Goal: Information Seeking & Learning: Learn about a topic

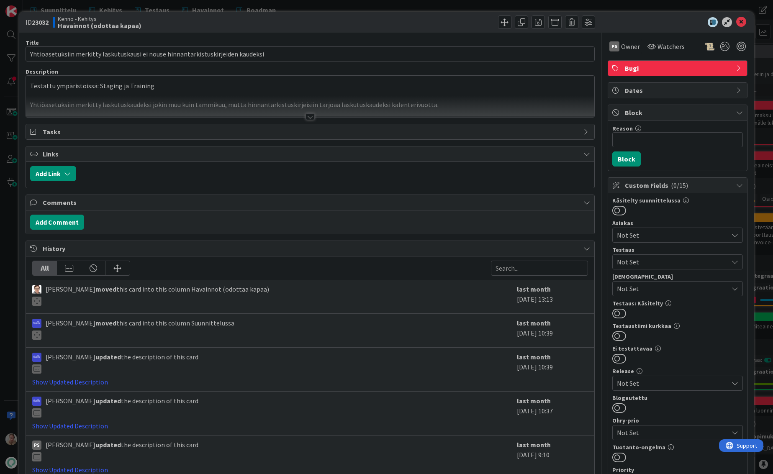
click at [234, 92] on p at bounding box center [310, 96] width 560 height 10
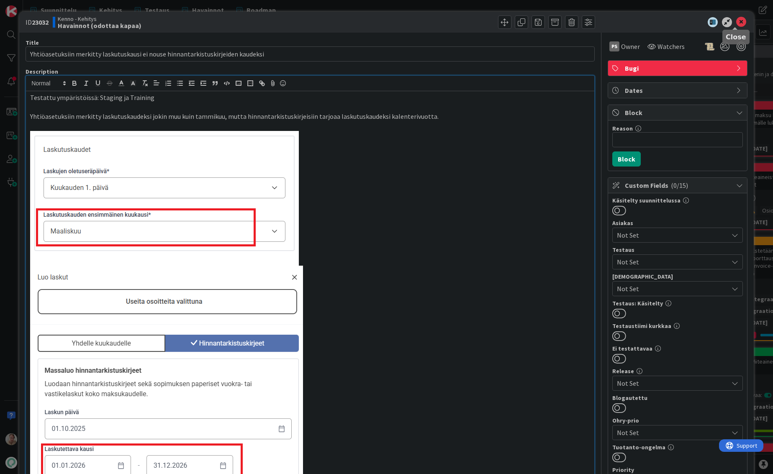
click at [736, 26] on icon at bounding box center [741, 22] width 10 height 10
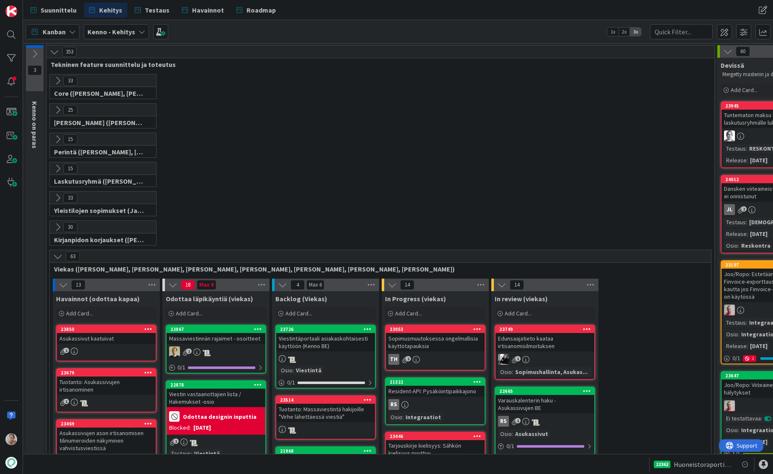
click at [10, 221] on div at bounding box center [11, 237] width 23 height 474
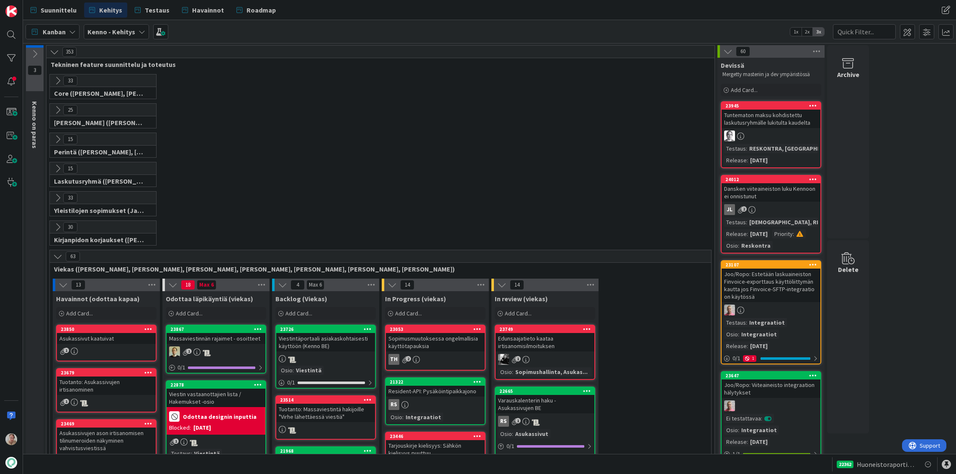
click at [737, 461] on div "22362 Huoneistoraportin automaattinen liittäminen backendissä - UI muutokset" at bounding box center [885, 464] width 96 height 14
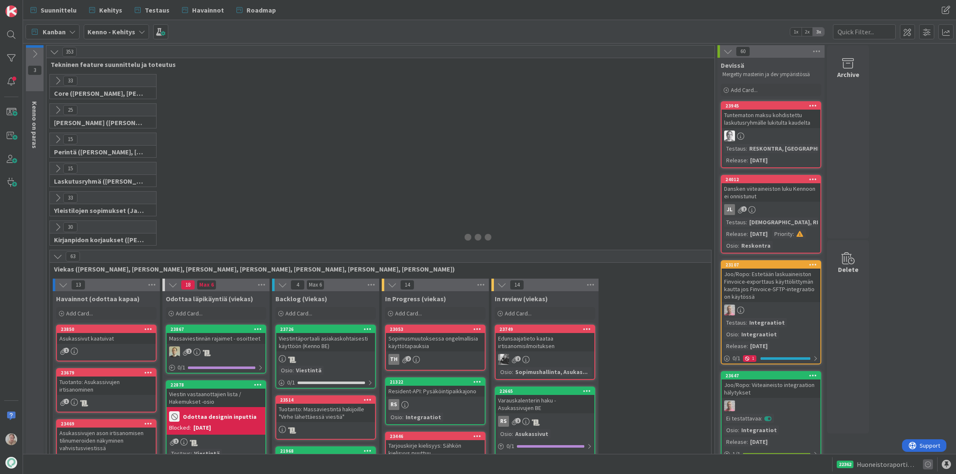
click at [737, 461] on div at bounding box center [478, 237] width 956 height 474
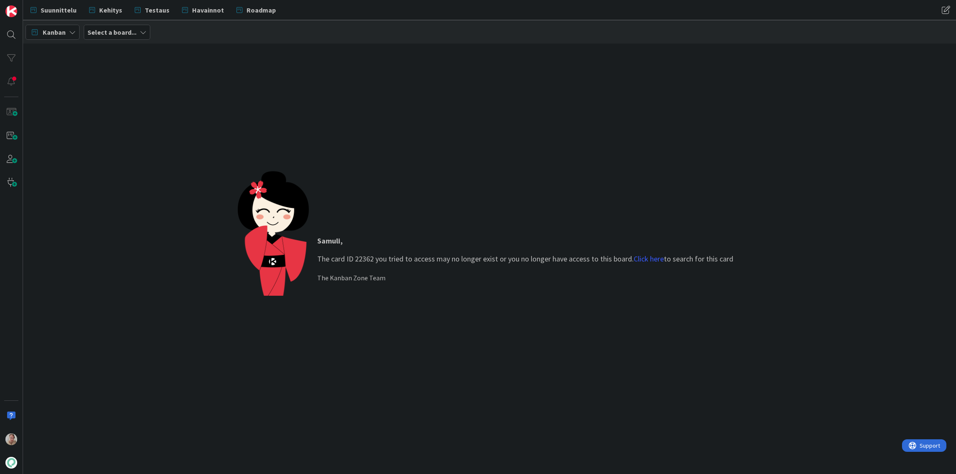
click at [737, 461] on div "Samuli , The card ID 22362 you tried to access may no longer exist or you no lo…" at bounding box center [489, 259] width 933 height 431
click at [645, 263] on p "Samuli , The card ID 22362 you tried to access may no longer exist or you no lo…" at bounding box center [525, 249] width 416 height 29
click at [645, 261] on link "Click here" at bounding box center [649, 259] width 30 height 10
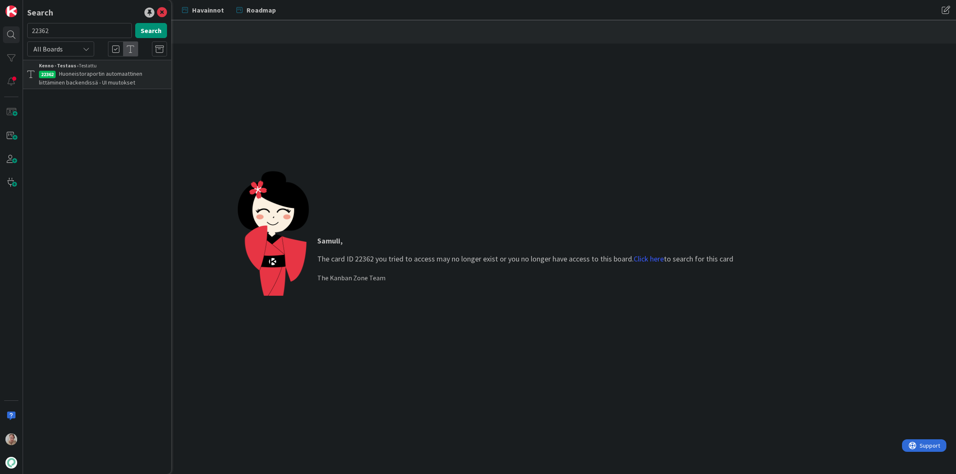
click at [125, 81] on span "Huoneistoraportin automaattinen liittäminen backendissä - UI muutokset" at bounding box center [90, 78] width 103 height 16
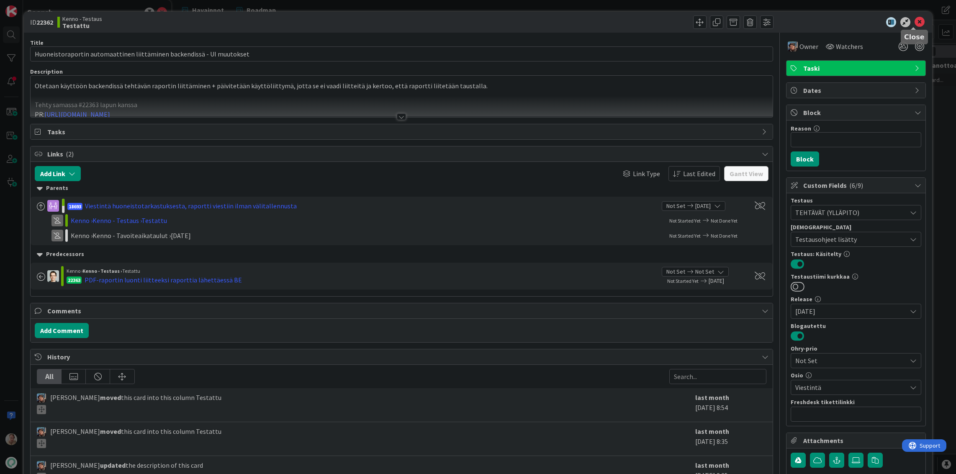
click at [737, 19] on icon at bounding box center [920, 22] width 10 height 10
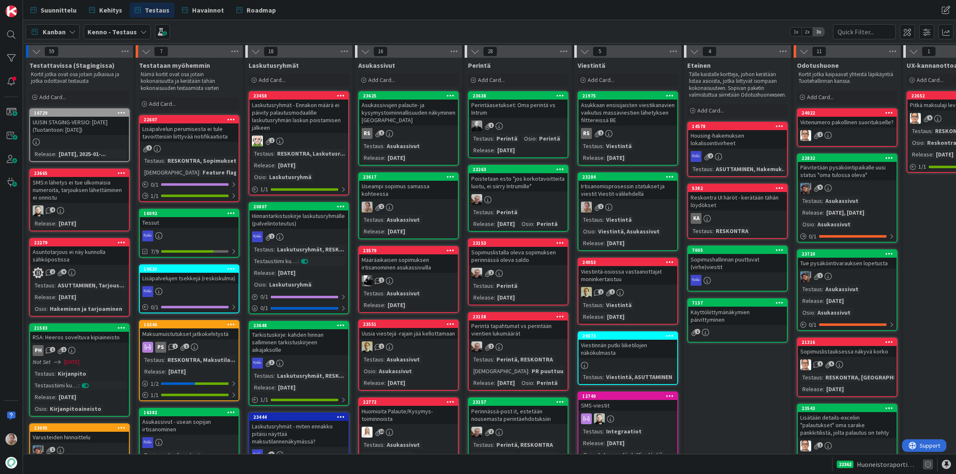
click at [737, 461] on icon at bounding box center [928, 465] width 10 height 10
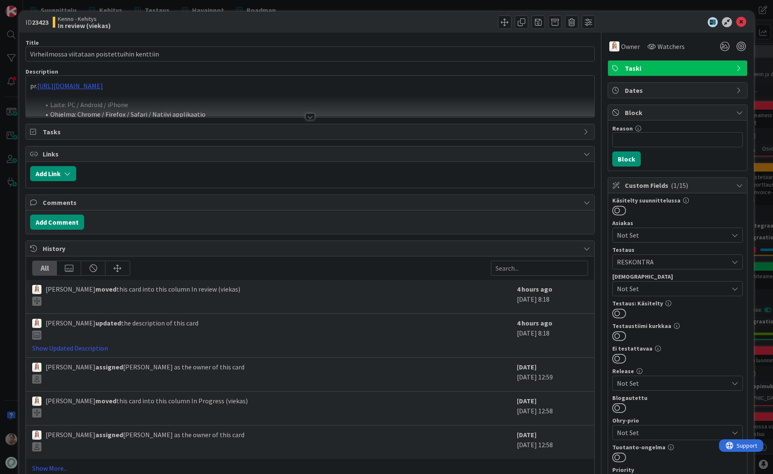
click at [314, 103] on div at bounding box center [310, 106] width 568 height 21
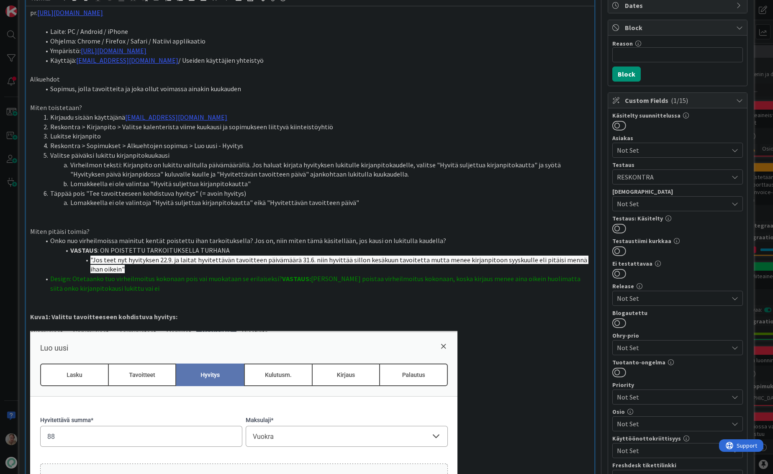
scroll to position [273, 0]
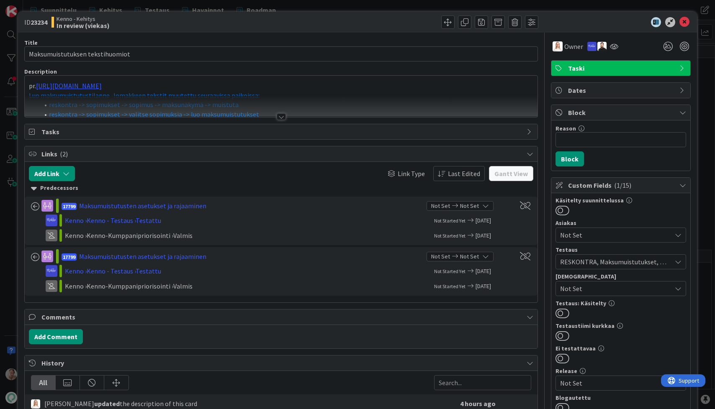
click at [346, 94] on p "Luo maksumuistutustilanne -lomakkeen tekstit muutettu seuraavissa paikoissa:" at bounding box center [281, 96] width 505 height 10
